Goal: Find specific page/section: Find specific page/section

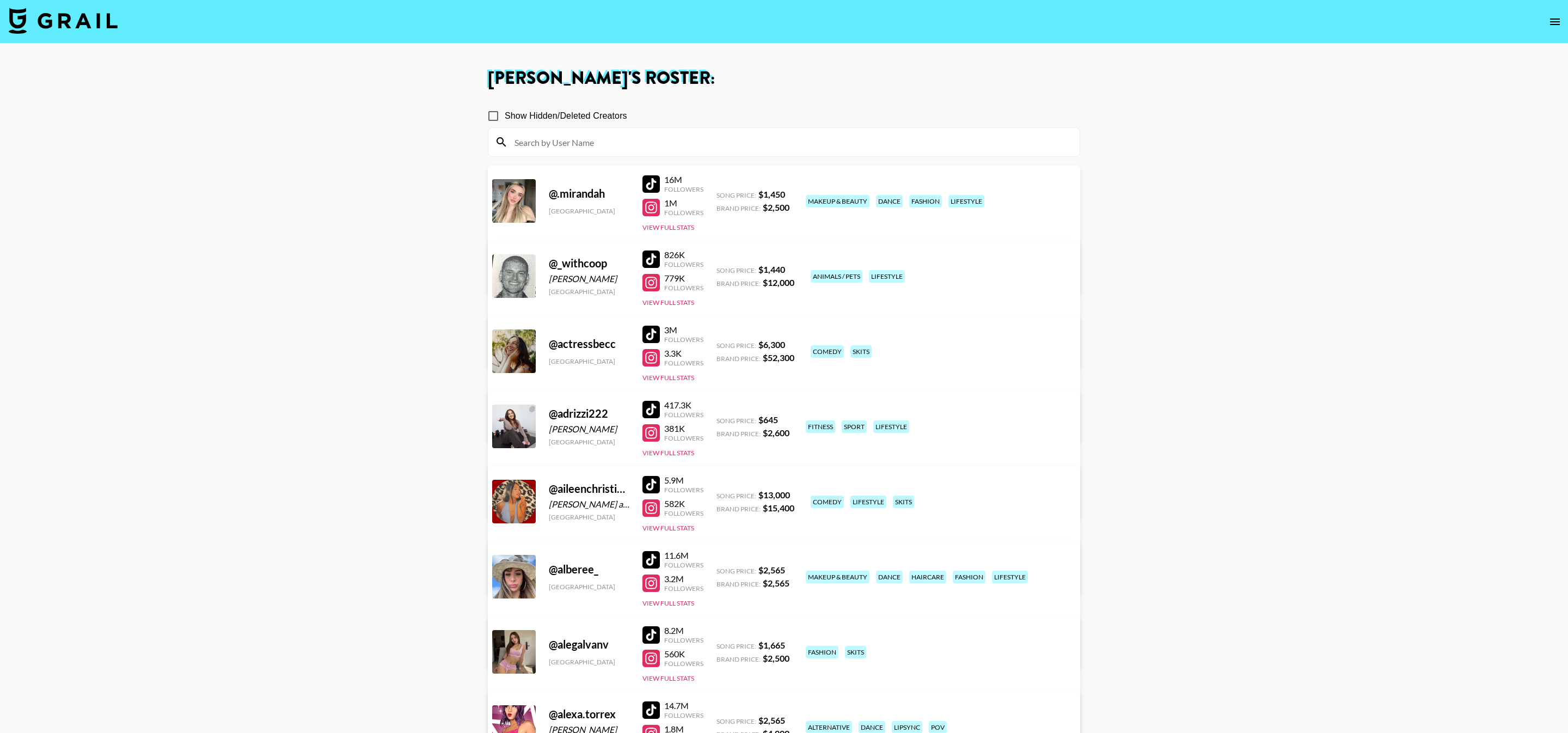
click at [573, 145] on input at bounding box center [790, 142] width 565 height 17
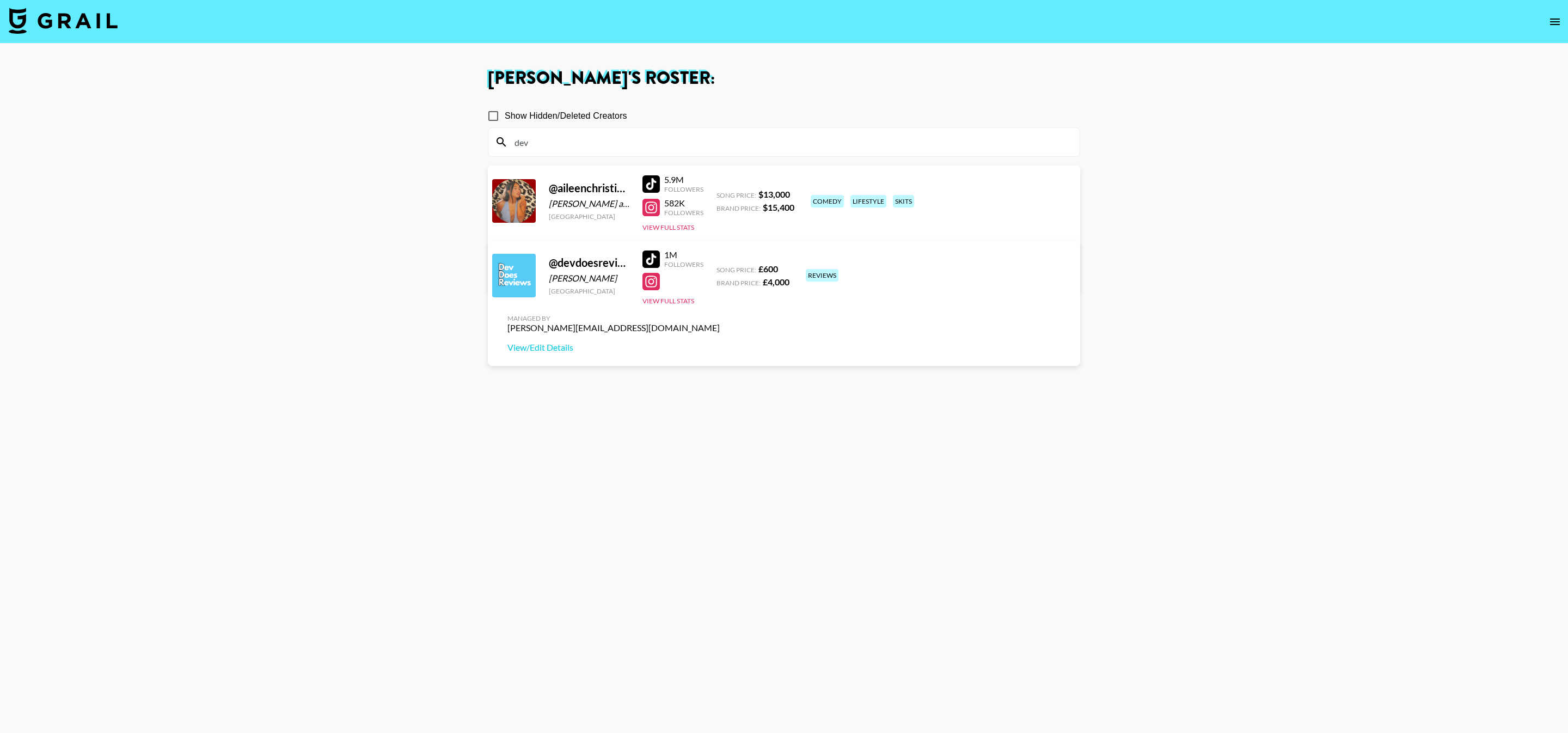
type input "dev"
click at [655, 261] on div at bounding box center [650, 258] width 17 height 17
click at [644, 264] on div at bounding box center [650, 258] width 17 height 17
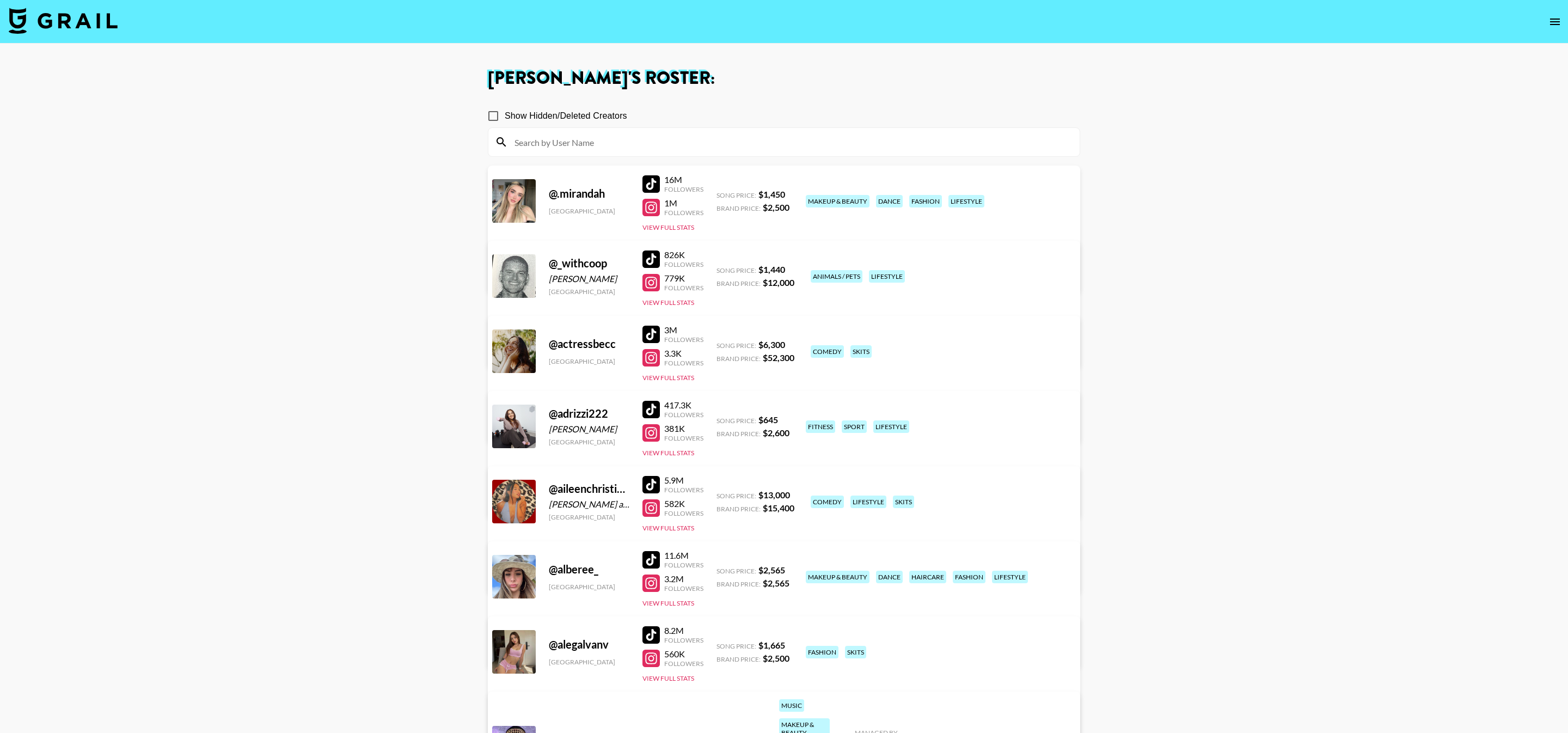
click at [1550, 25] on icon "open drawer" at bounding box center [1555, 22] width 10 height 7
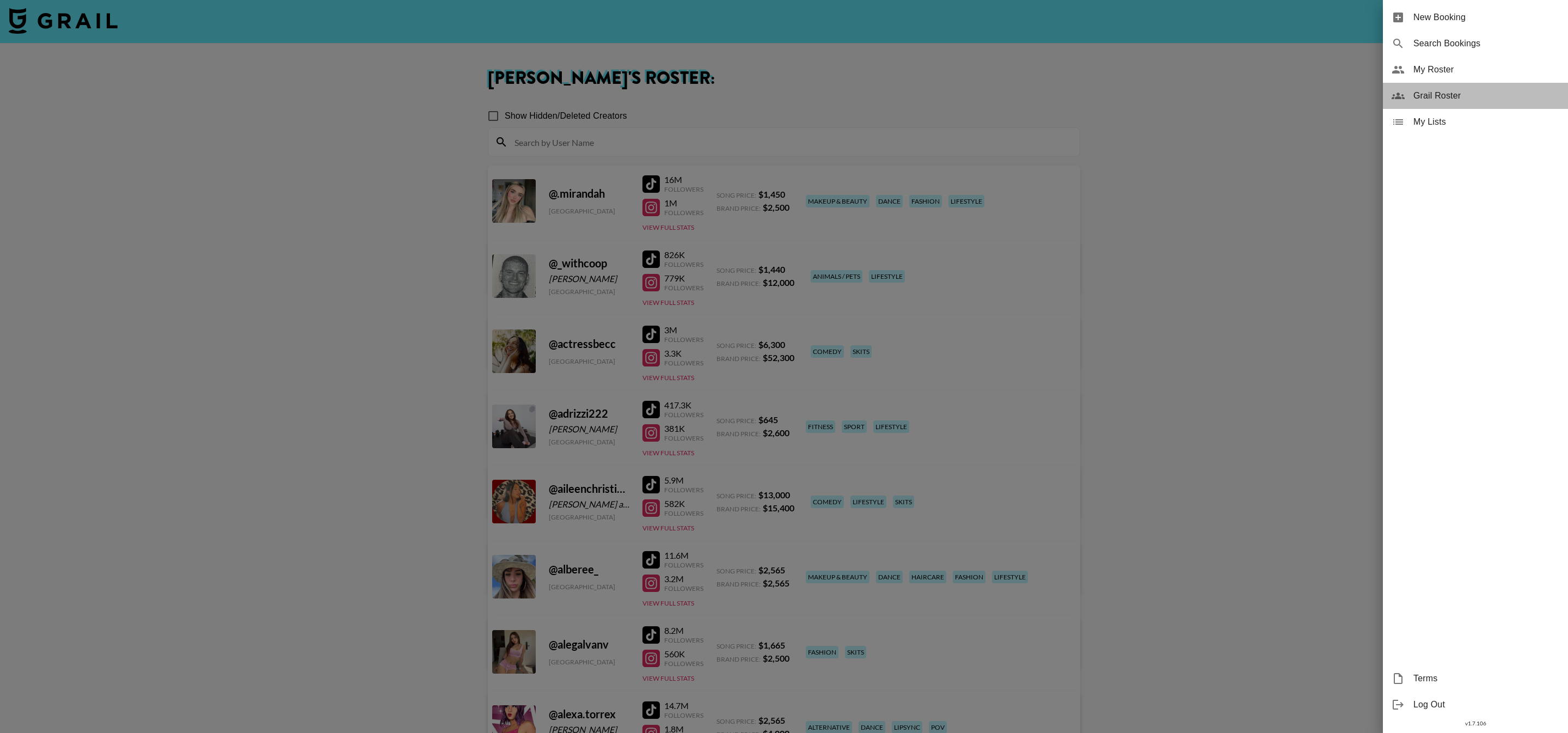
click at [1453, 97] on span "Grail Roster" at bounding box center [1486, 96] width 146 height 13
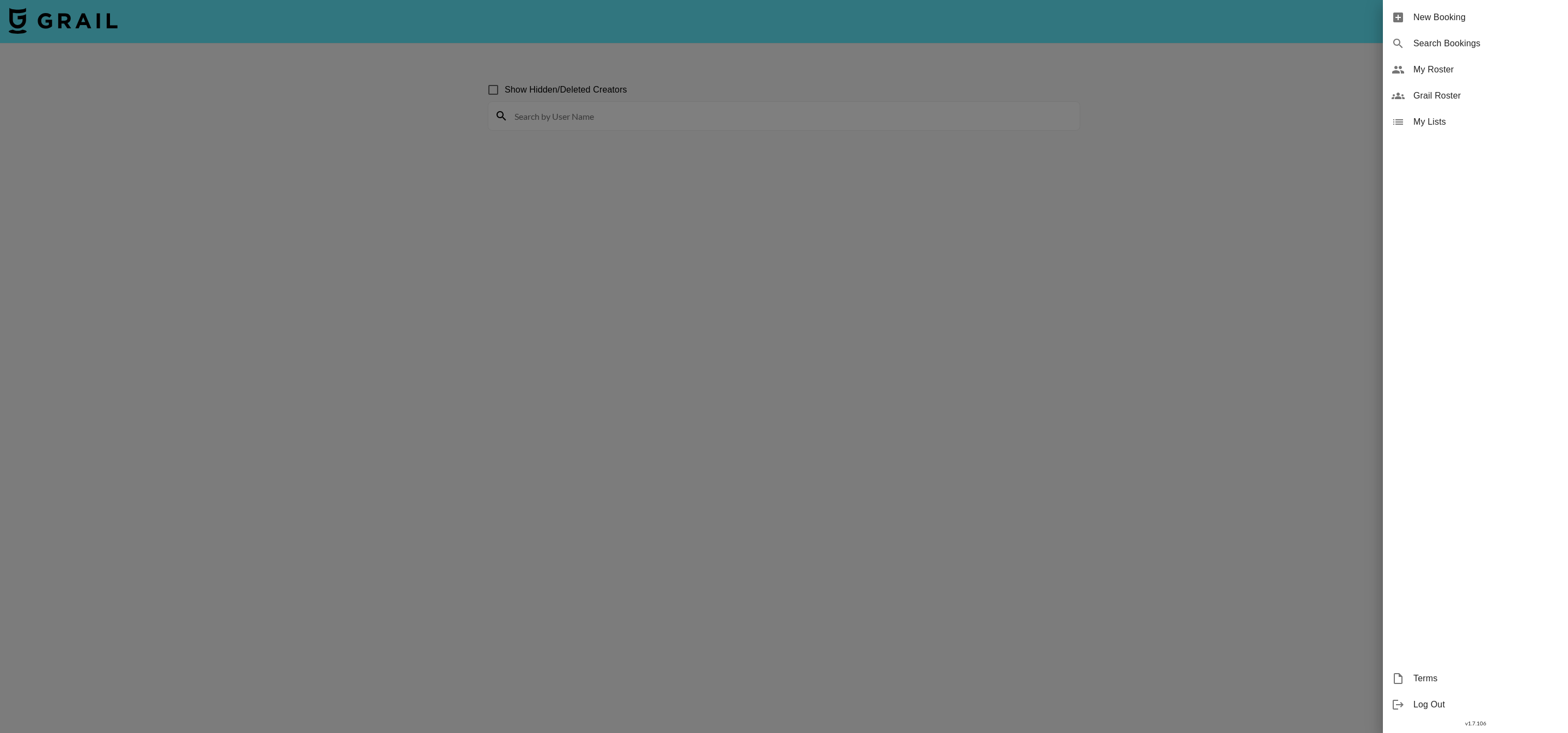
click at [754, 129] on div at bounding box center [784, 366] width 1568 height 733
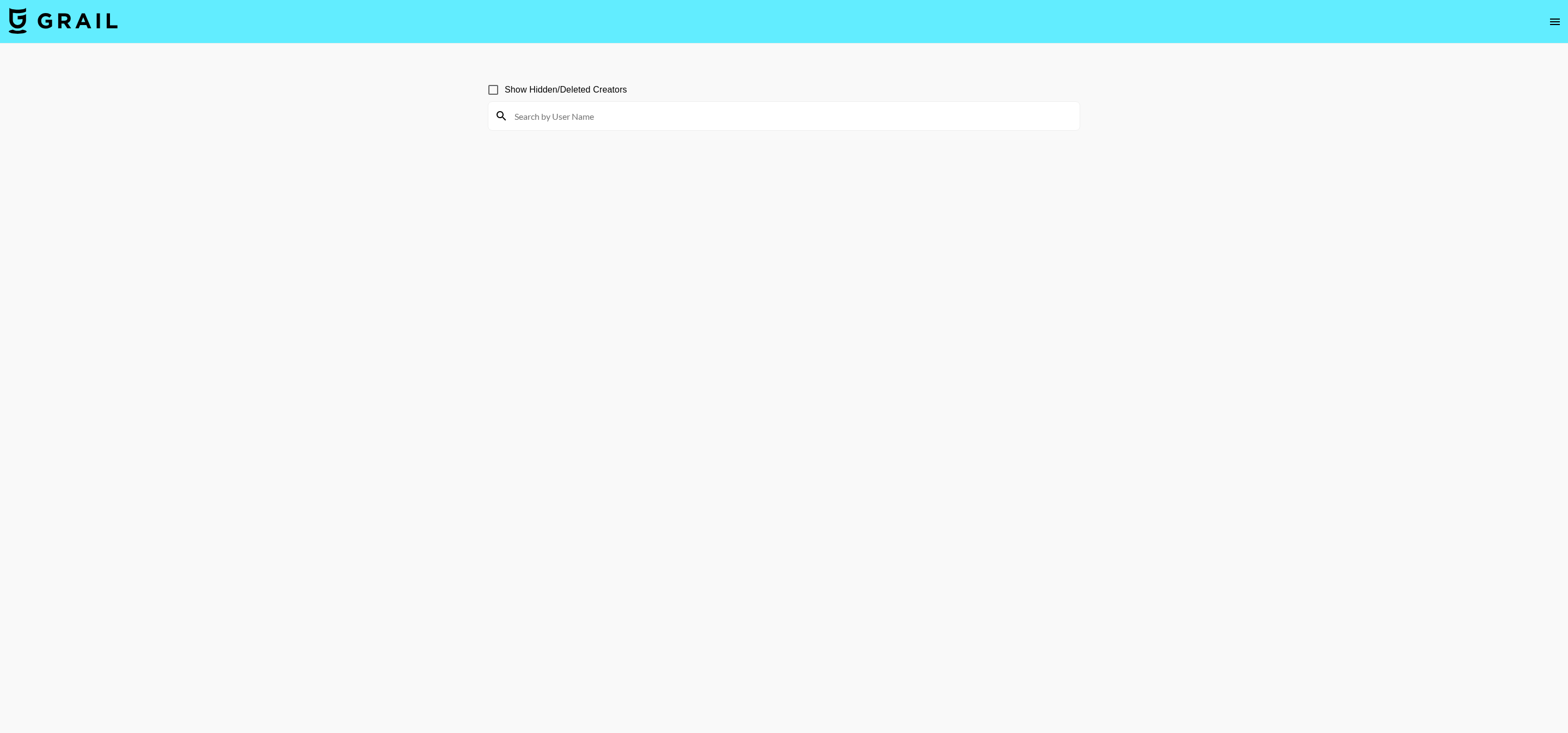
click at [736, 126] on div at bounding box center [784, 116] width 591 height 28
click at [696, 123] on input at bounding box center [790, 115] width 565 height 17
type input "techbadger"
click at [601, 117] on input "techbadger" at bounding box center [790, 115] width 565 height 17
click at [1567, 25] on nav at bounding box center [784, 22] width 1568 height 44
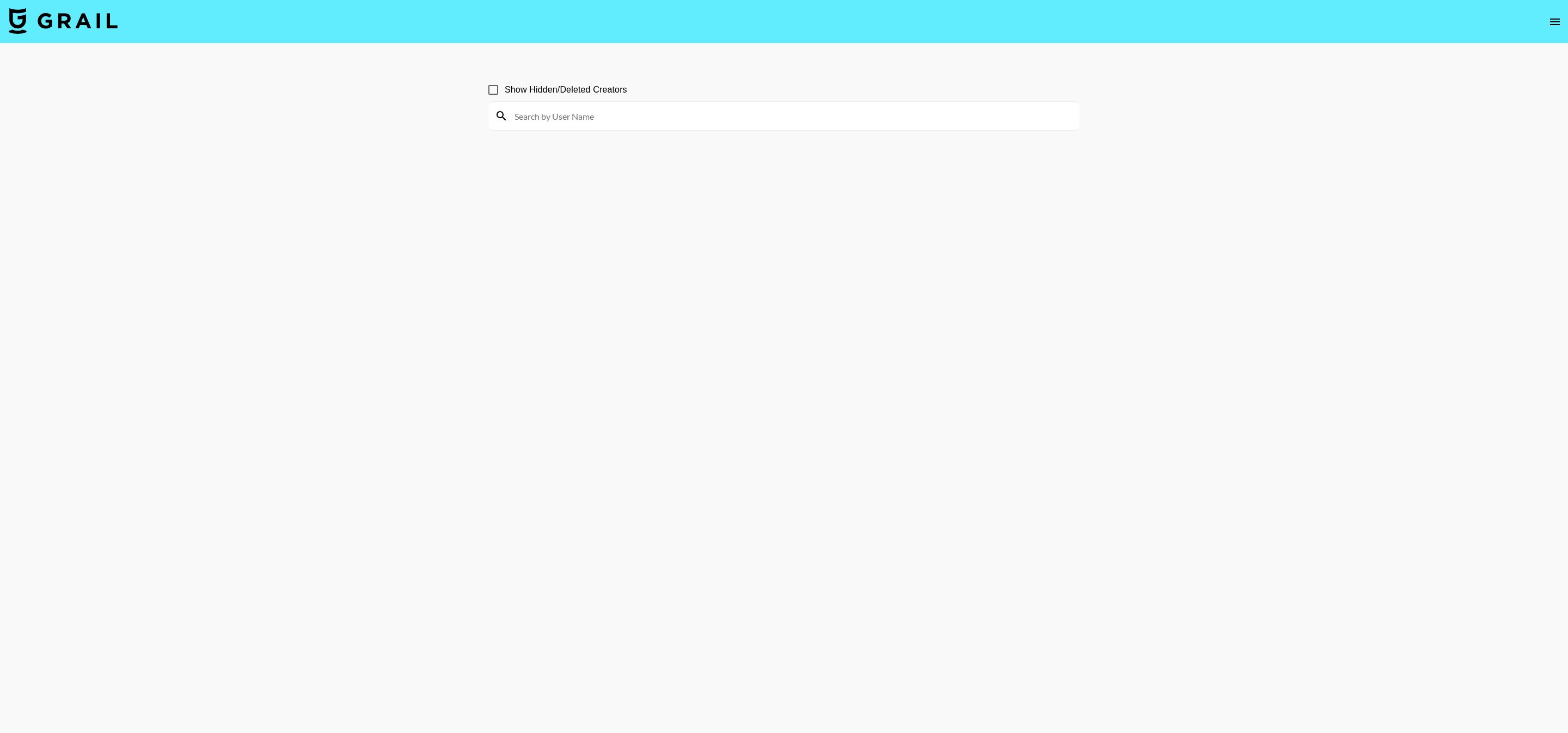
click at [1558, 25] on icon "open drawer" at bounding box center [1555, 22] width 13 height 13
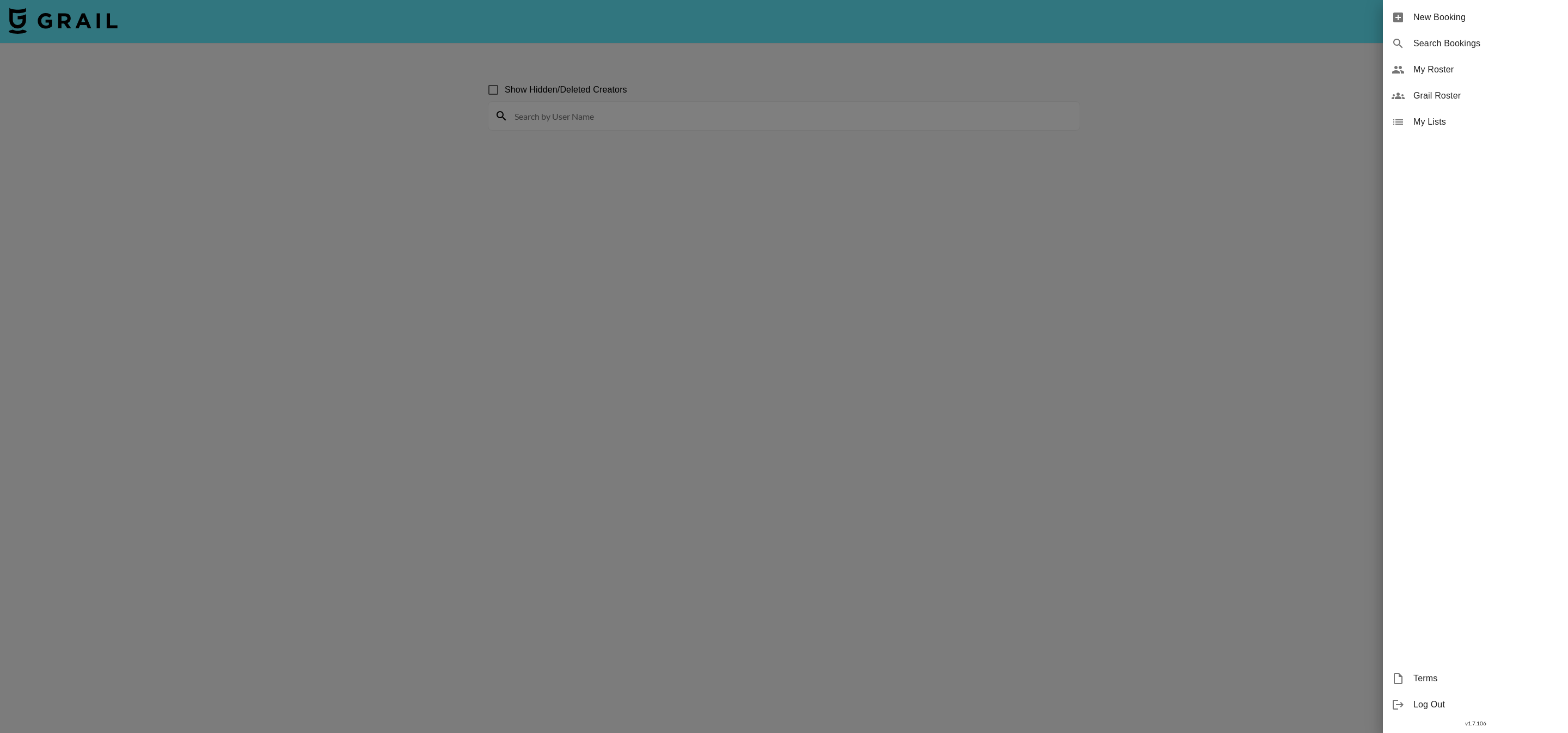
click at [1423, 91] on span "Grail Roster" at bounding box center [1486, 96] width 146 height 13
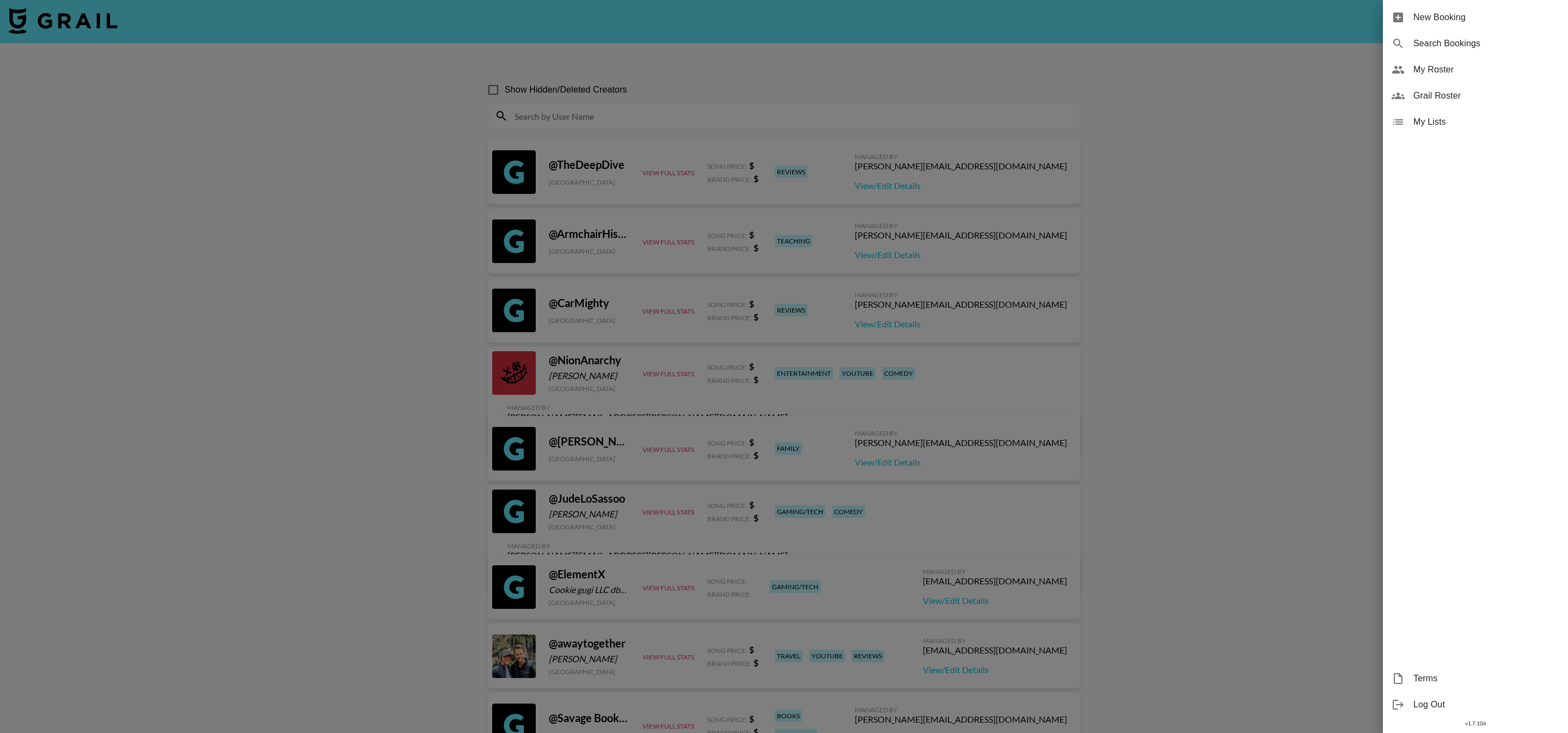
click at [814, 120] on div at bounding box center [784, 366] width 1568 height 733
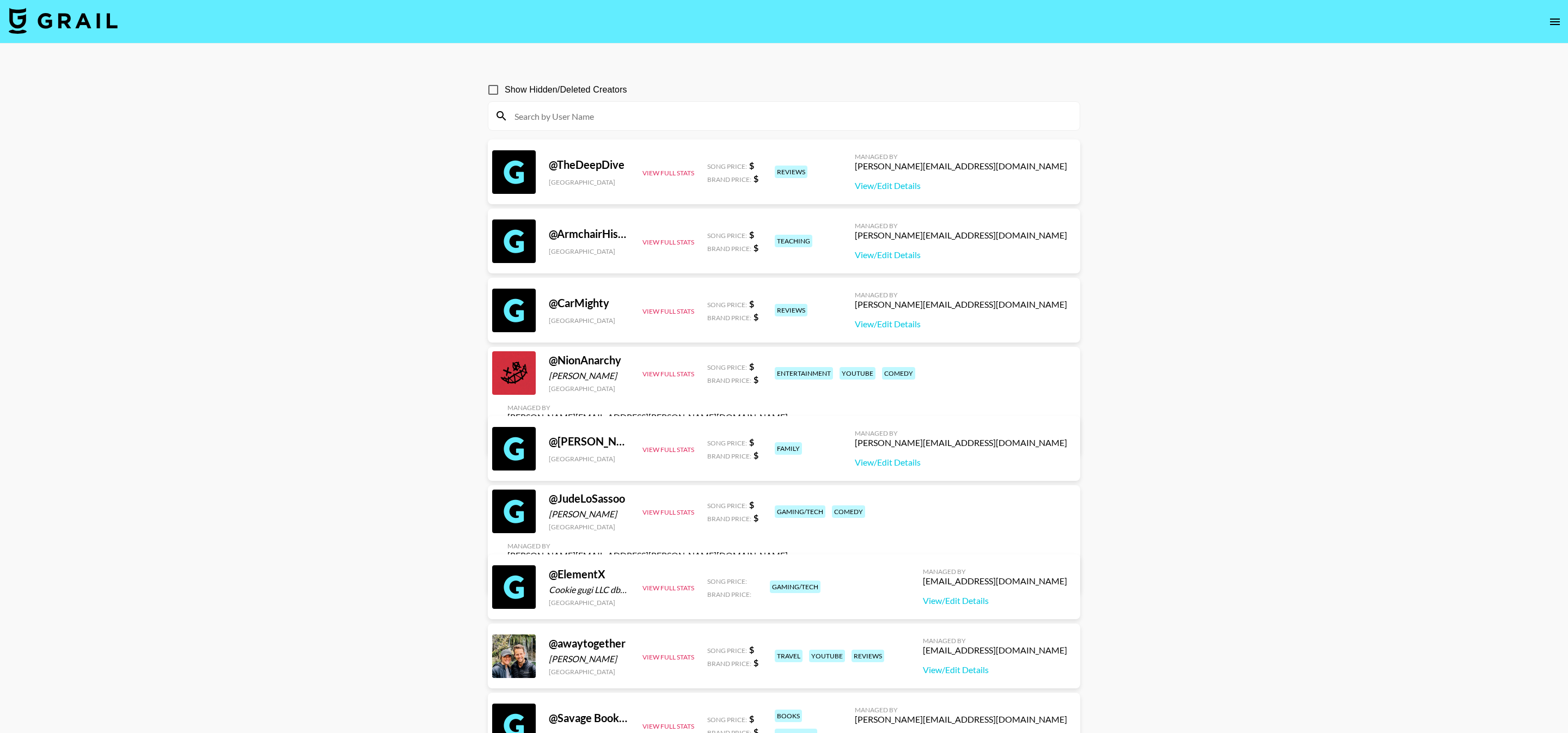
click at [802, 117] on input at bounding box center [790, 115] width 565 height 17
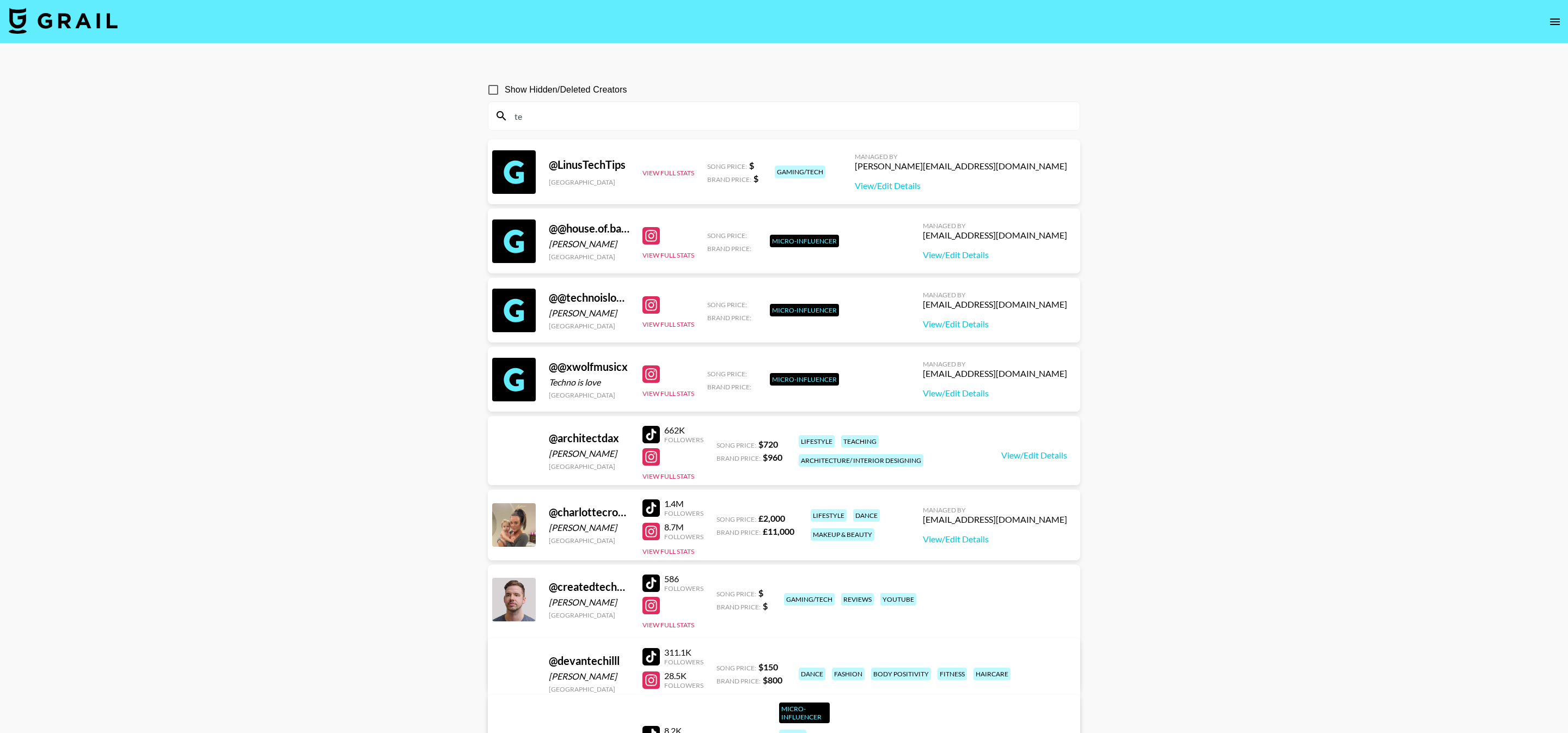
type input "t"
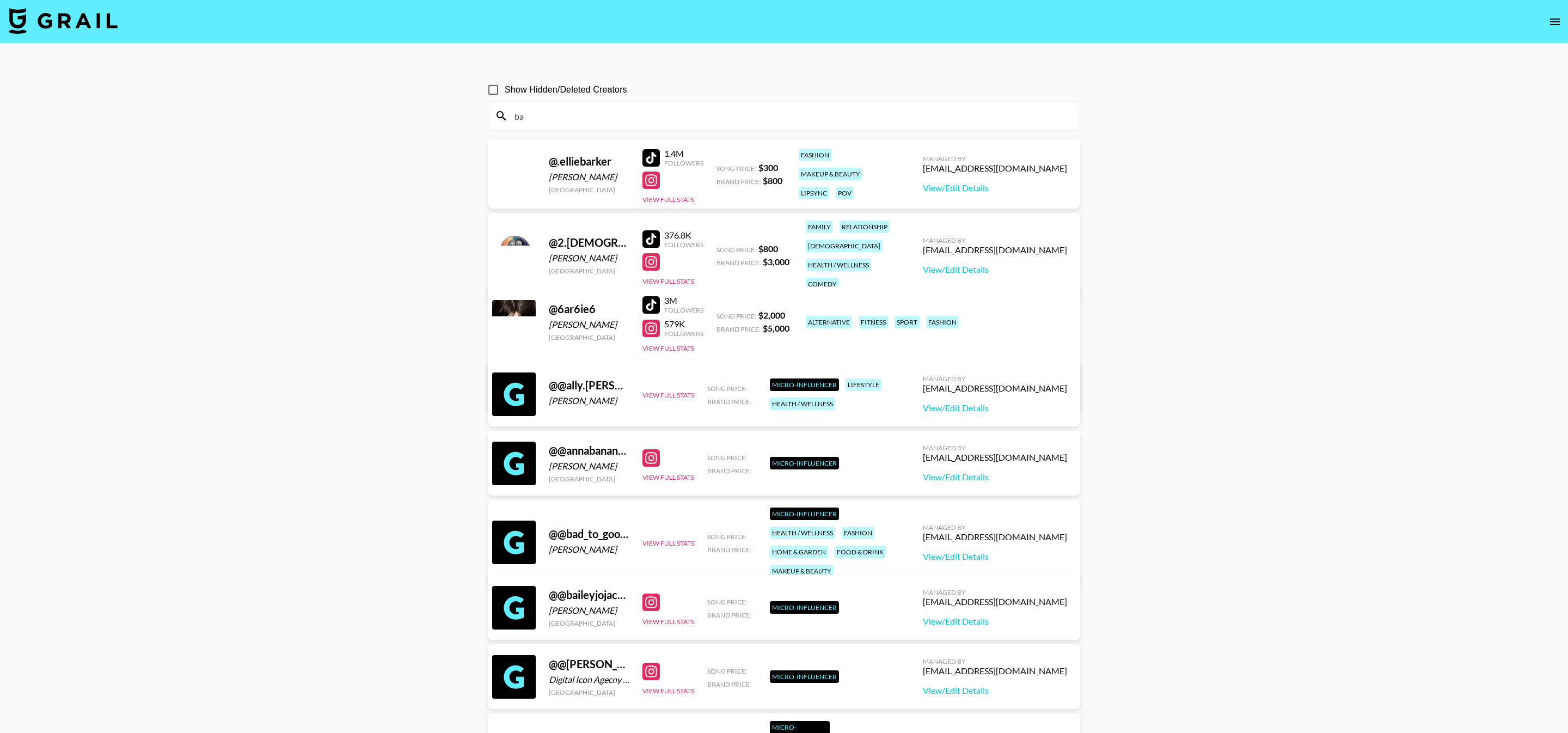
type input "b"
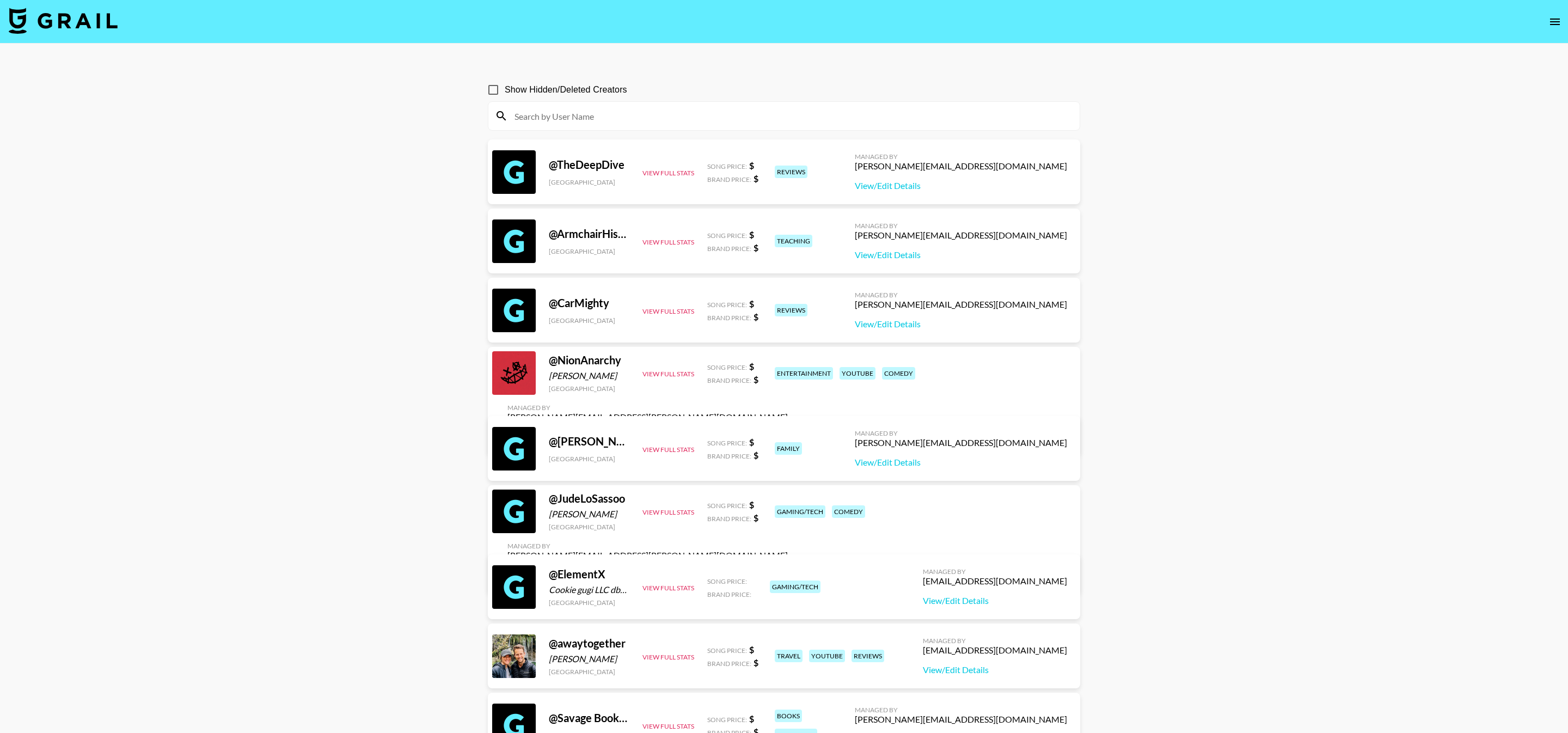
paste input "abbyberner"
type input "abbyberner"
